Goal: Information Seeking & Learning: Check status

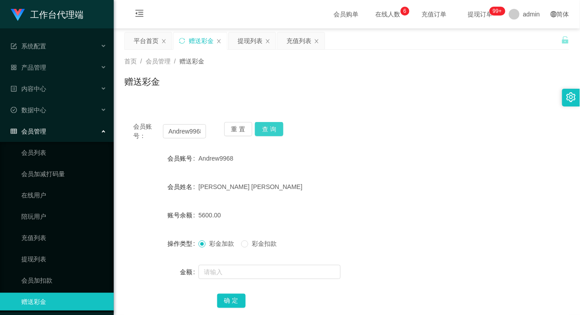
click at [272, 135] on button "查 询" at bounding box center [269, 129] width 28 height 14
click at [388, 163] on div "Andrew9968" at bounding box center [328, 159] width 260 height 18
click at [184, 132] on input "Andrew9968" at bounding box center [184, 131] width 43 height 14
paste input "Mfig99"
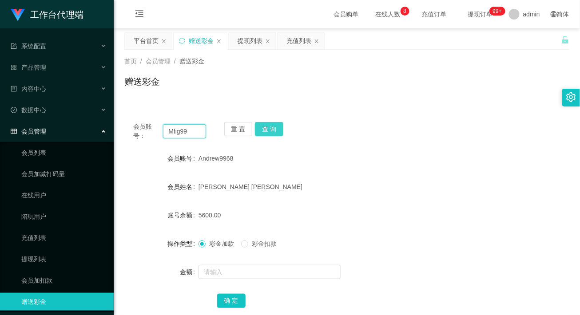
type input "Mfig99"
click at [262, 129] on button "查 询" at bounding box center [269, 129] width 28 height 14
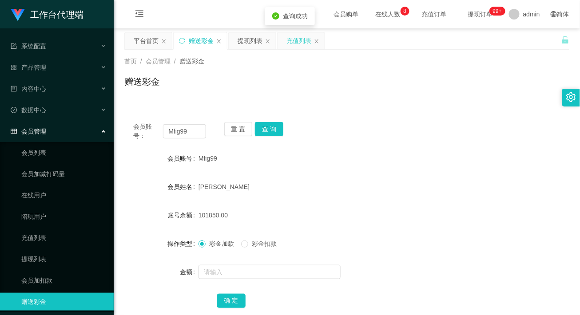
click at [292, 40] on div "充值列表" at bounding box center [298, 40] width 25 height 17
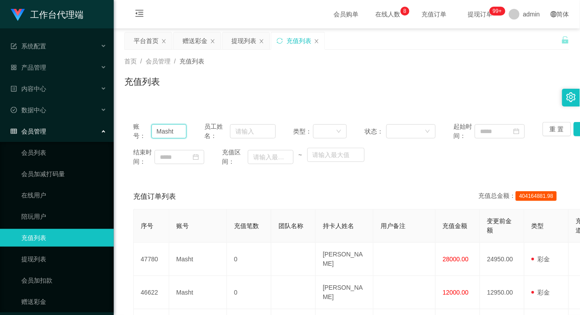
click at [167, 133] on input "Masht" at bounding box center [169, 131] width 36 height 14
paste input "fig99"
click at [574, 125] on button "查 询" at bounding box center [588, 129] width 28 height 14
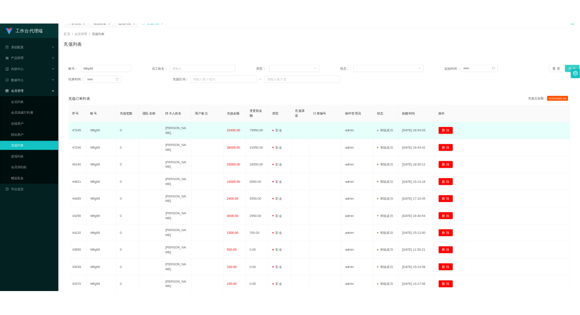
scroll to position [59, 0]
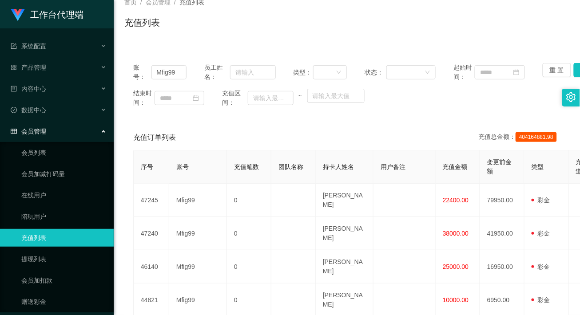
click at [352, 117] on div "账号： Mfig99 员工姓名： 类型： 状态： 起始时间： 重 置 查 询 结束时间： 充值区间： ~ 充值订单列表 充值总金额： 404164881.98…" at bounding box center [346, 299] width 445 height 491
click at [174, 66] on input "Mfig99" at bounding box center [169, 72] width 36 height 14
click at [174, 67] on input "Mfig99" at bounding box center [169, 72] width 36 height 14
paste input "84081573"
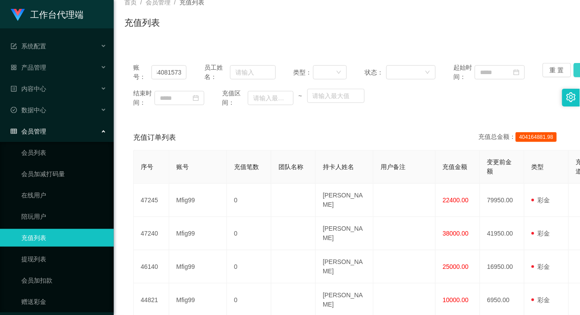
click at [574, 73] on button "查 询" at bounding box center [588, 70] width 28 height 14
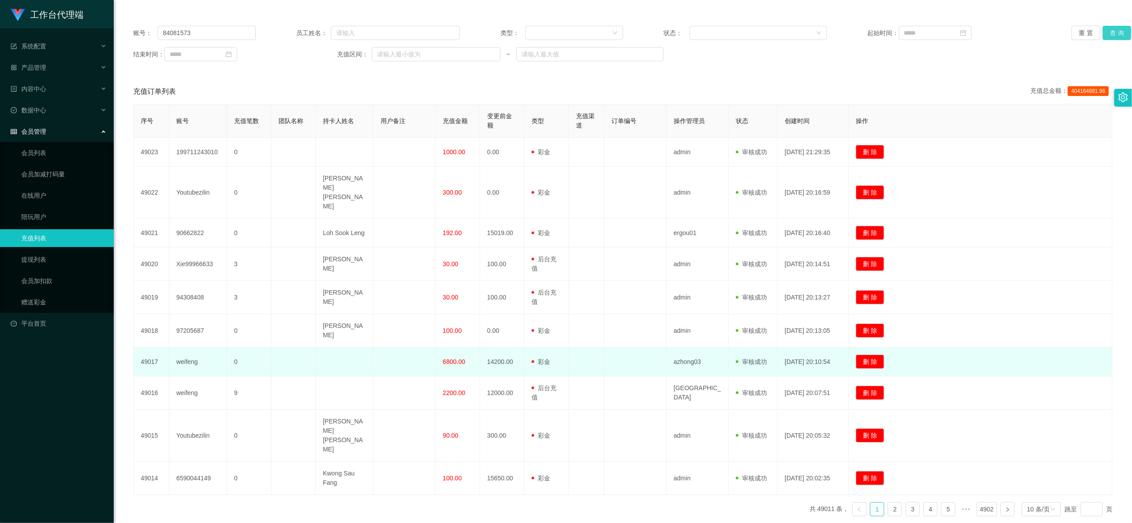
scroll to position [116, 0]
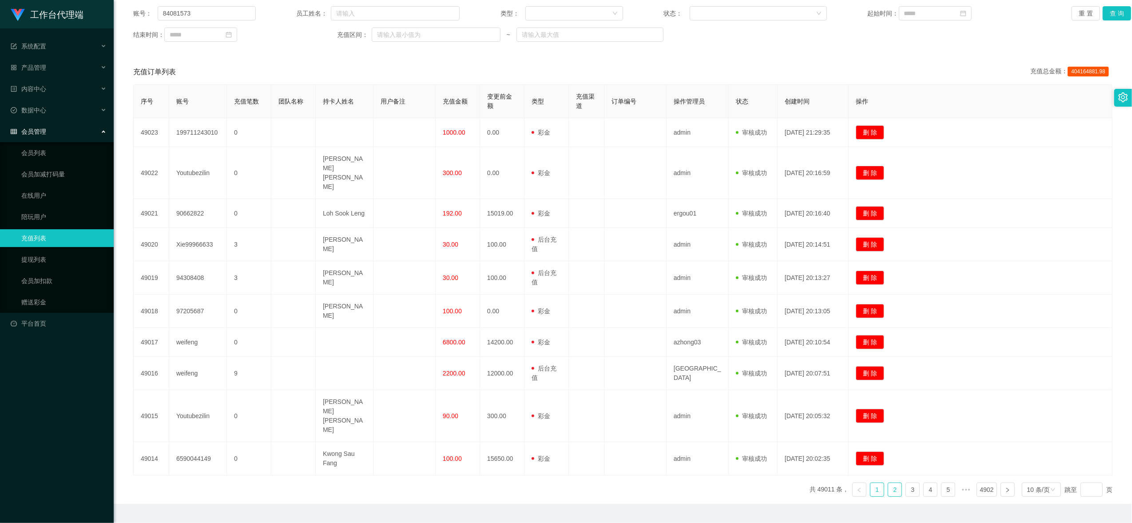
click at [579, 315] on link "2" at bounding box center [894, 489] width 13 height 13
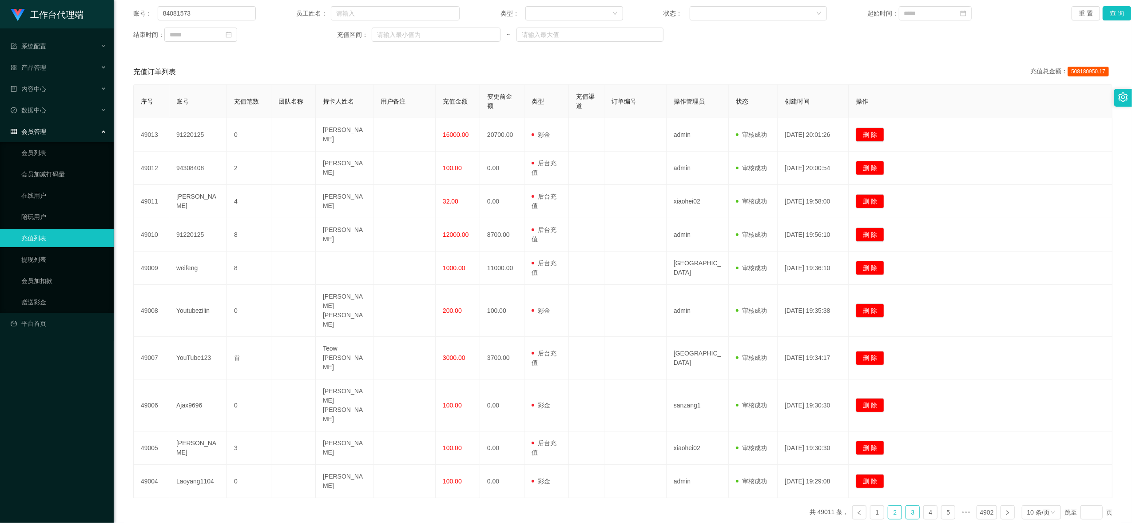
click at [579, 315] on link "3" at bounding box center [912, 511] width 13 height 13
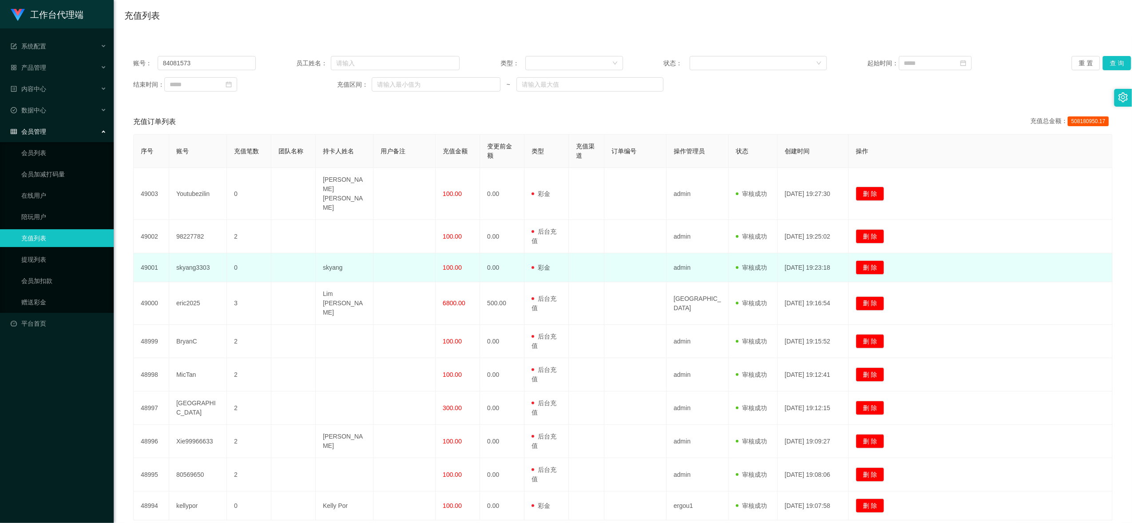
scroll to position [0, 0]
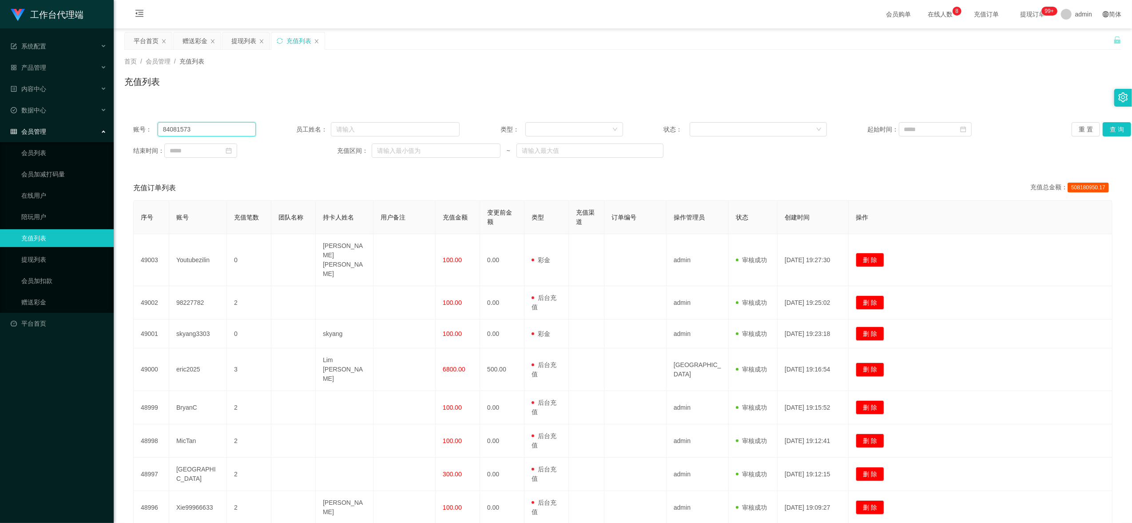
click at [200, 127] on input "84081573" at bounding box center [207, 129] width 98 height 14
click at [579, 131] on button "查 询" at bounding box center [1116, 129] width 28 height 14
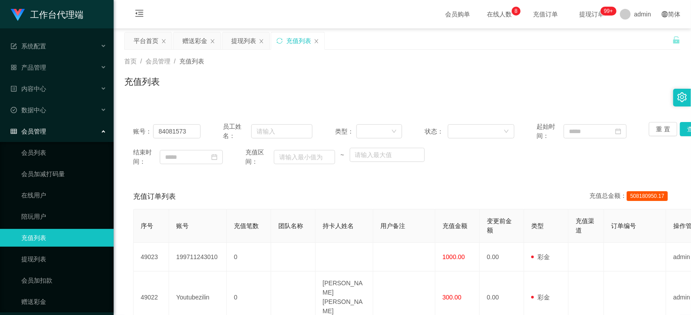
drag, startPoint x: 504, startPoint y: 162, endPoint x: 414, endPoint y: 164, distance: 89.3
click at [503, 162] on div "结束时间： 充值区间： ~" at bounding box center [402, 157] width 539 height 19
click at [178, 130] on input "84081573" at bounding box center [176, 131] width 47 height 14
paste input "Alex5298"
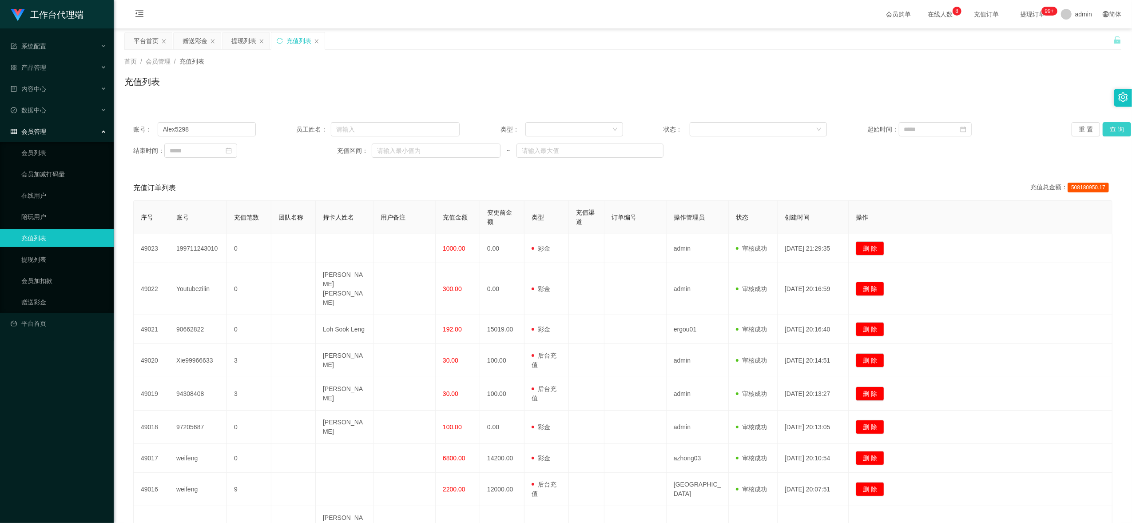
click at [579, 134] on button "查 询" at bounding box center [1116, 129] width 28 height 14
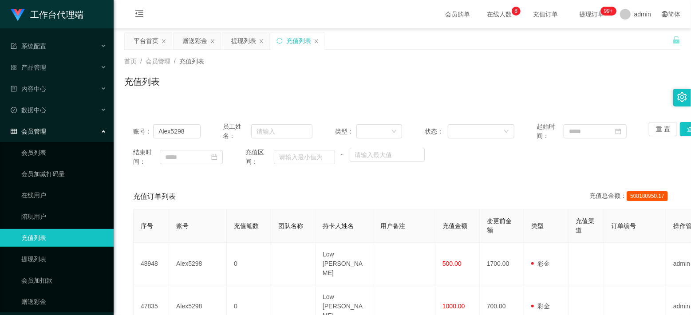
click at [557, 84] on div "充值列表" at bounding box center [402, 85] width 556 height 20
click at [181, 135] on input "Alex5298" at bounding box center [176, 131] width 47 height 14
paste input "Masht"
click at [579, 131] on button "查 询" at bounding box center [694, 129] width 28 height 14
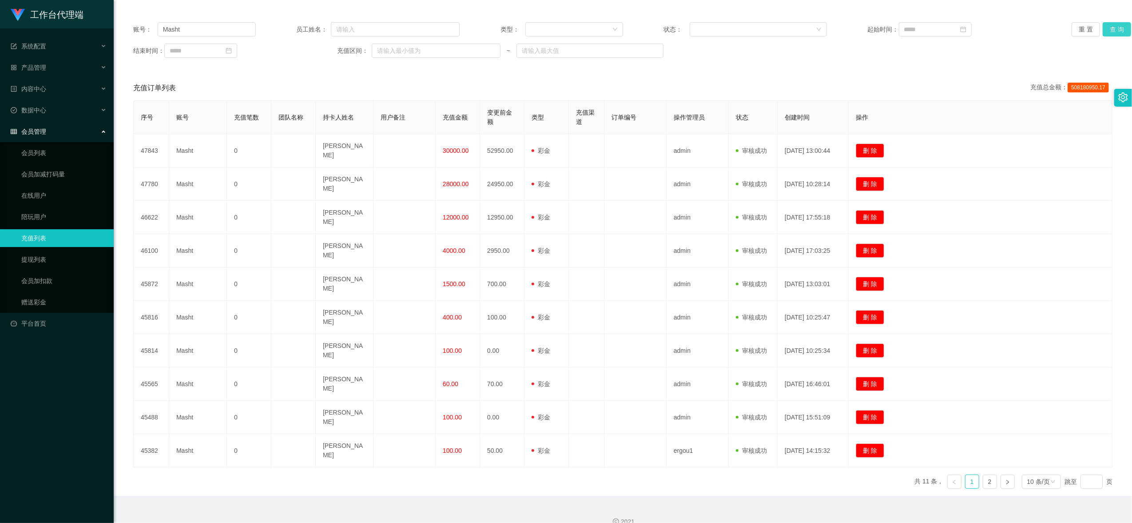
scroll to position [116, 0]
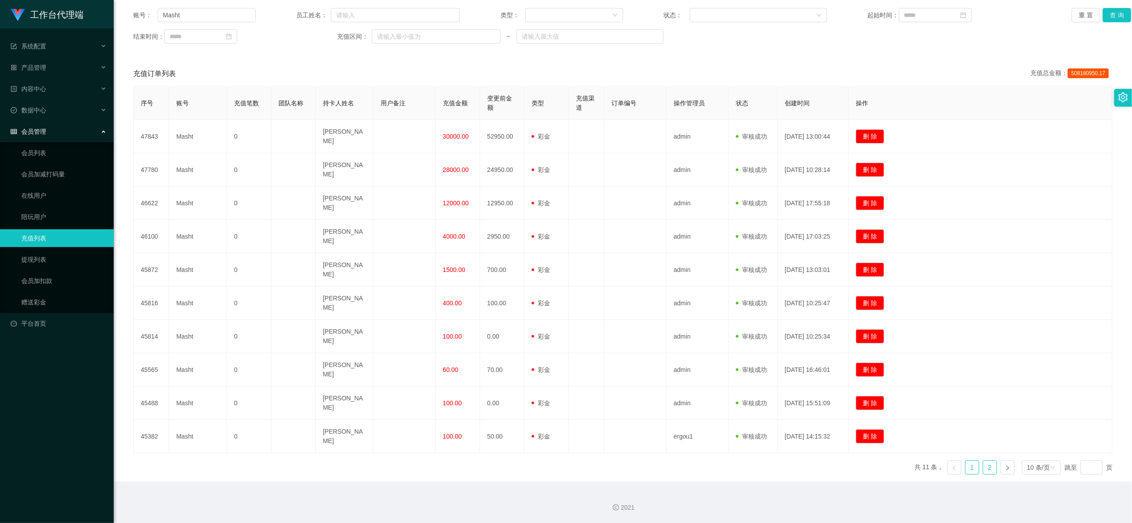
click at [579, 315] on link "2" at bounding box center [989, 466] width 13 height 13
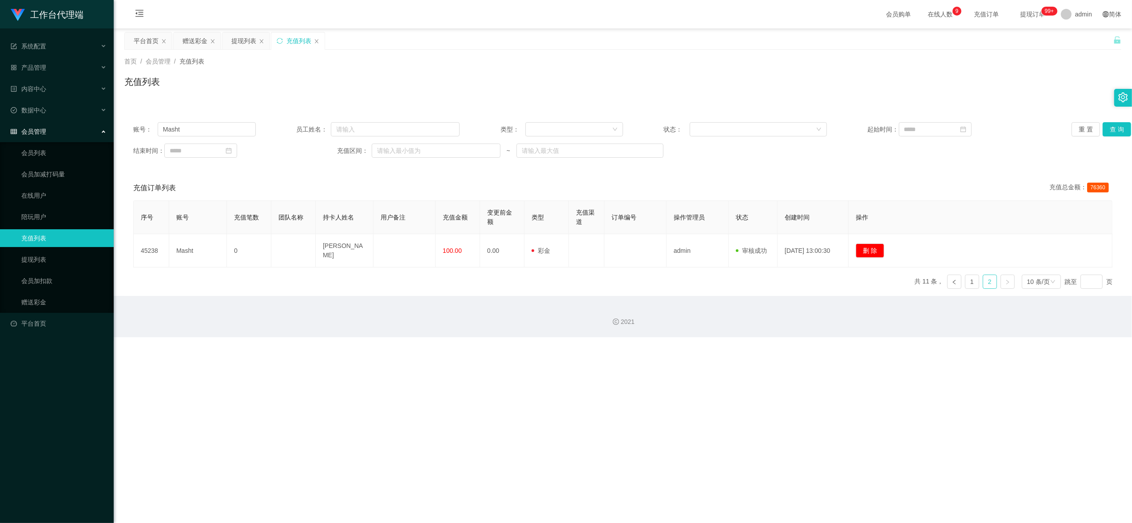
scroll to position [0, 0]
click at [579, 283] on link "1" at bounding box center [971, 281] width 13 height 13
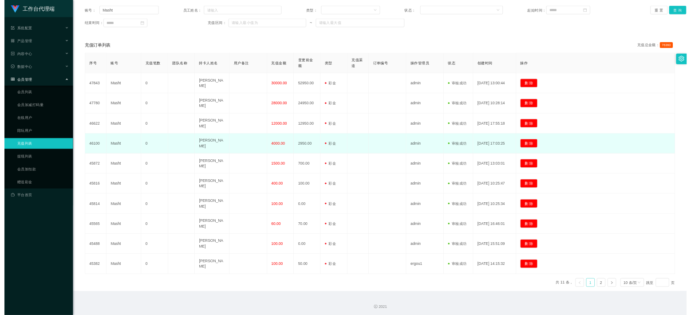
scroll to position [116, 0]
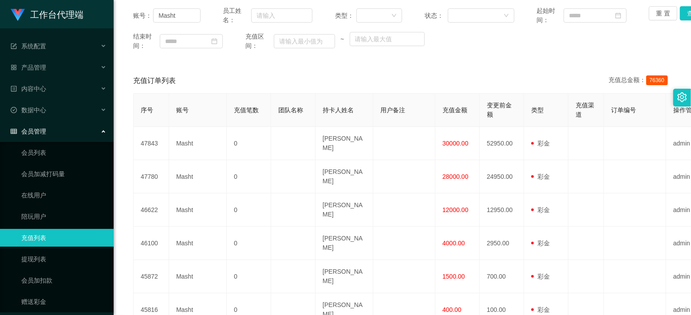
click at [472, 73] on div "充值订单列表 充值总金额： 76360" at bounding box center [402, 80] width 539 height 25
click at [183, 16] on input "Masht" at bounding box center [176, 15] width 47 height 14
paste input "WJP020821"
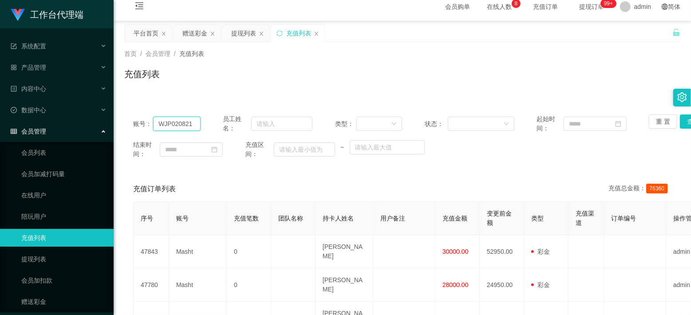
scroll to position [0, 0]
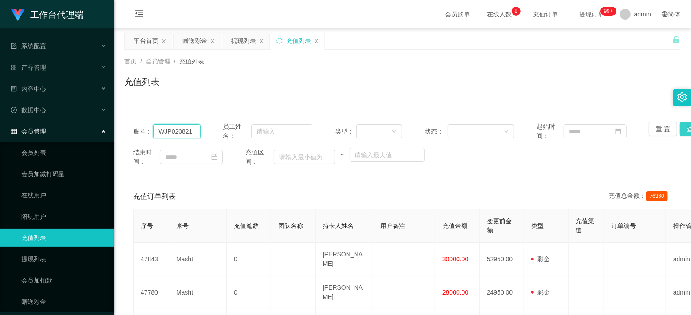
type input "WJP020821"
click at [579, 130] on button "查 询" at bounding box center [694, 129] width 28 height 14
